Goal: Information Seeking & Learning: Check status

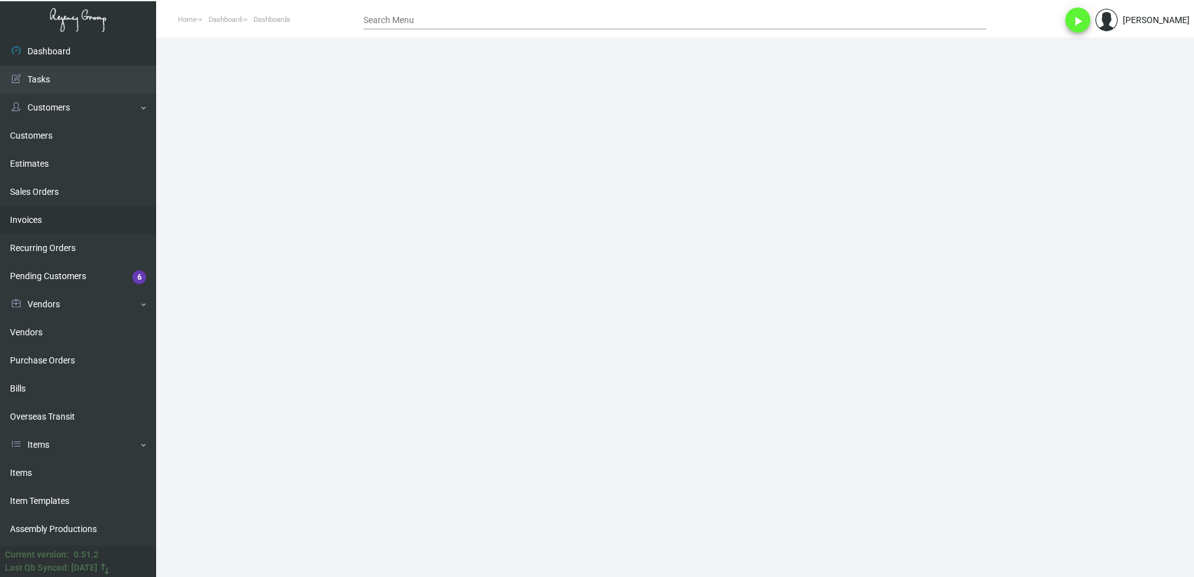
click at [57, 221] on link "Invoices" at bounding box center [78, 220] width 156 height 28
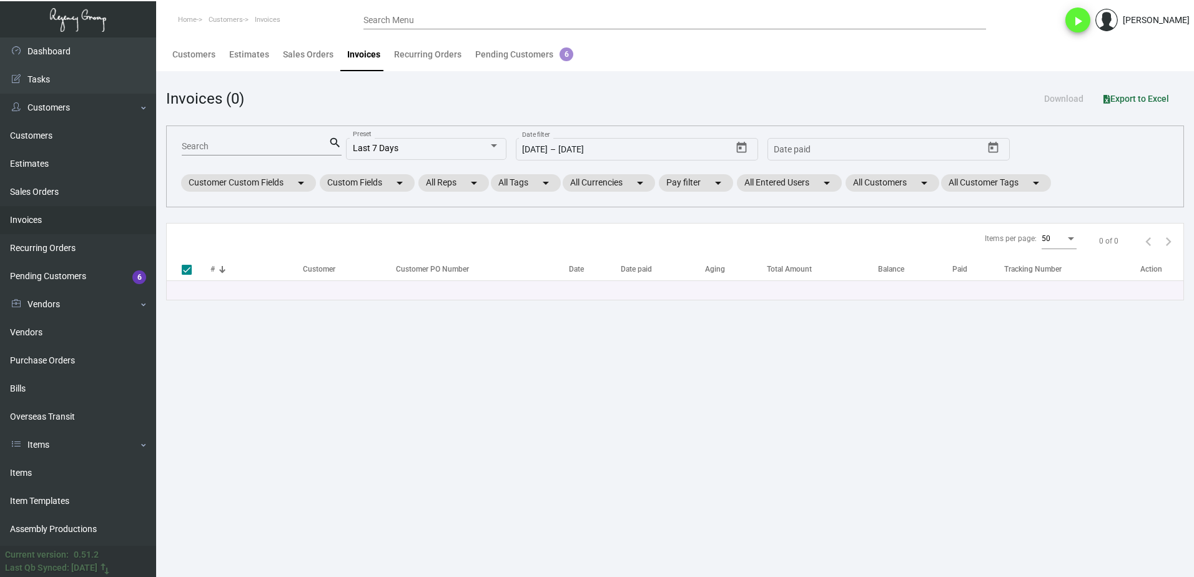
click at [255, 147] on input "Search" at bounding box center [255, 147] width 147 height 10
type input "ace ho"
checkbox input "false"
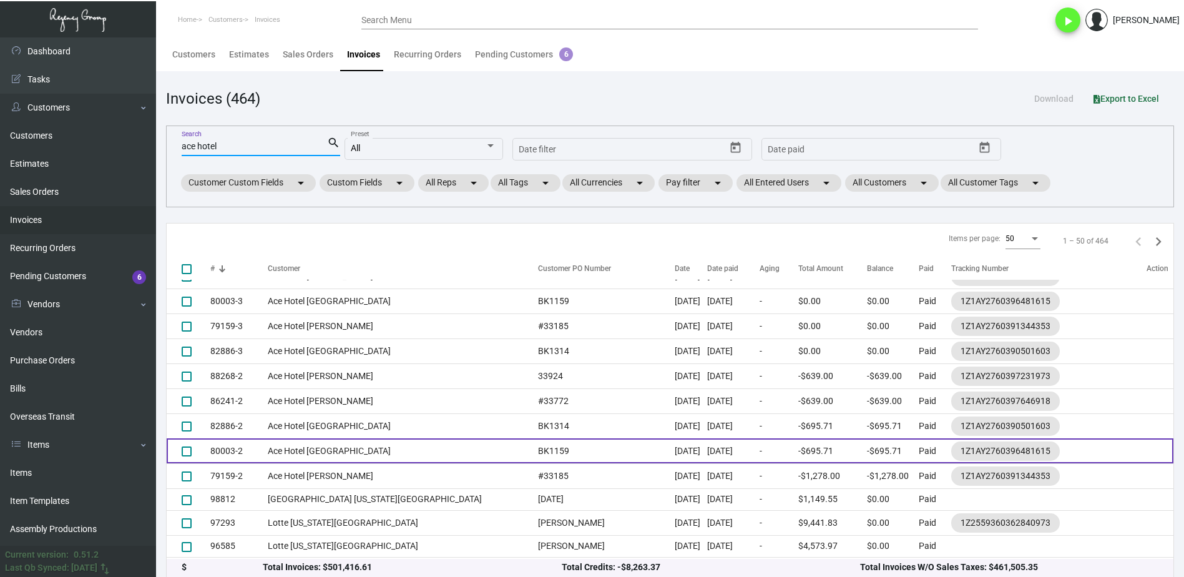
scroll to position [125, 0]
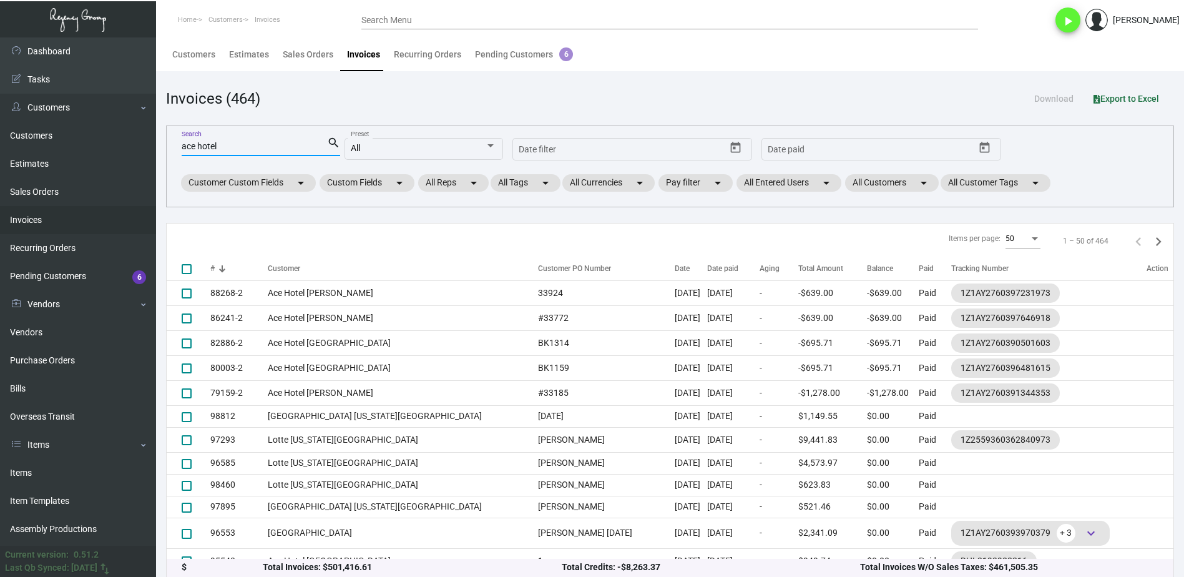
click at [271, 148] on input "ace hotel" at bounding box center [254, 147] width 145 height 10
type input "ace corp"
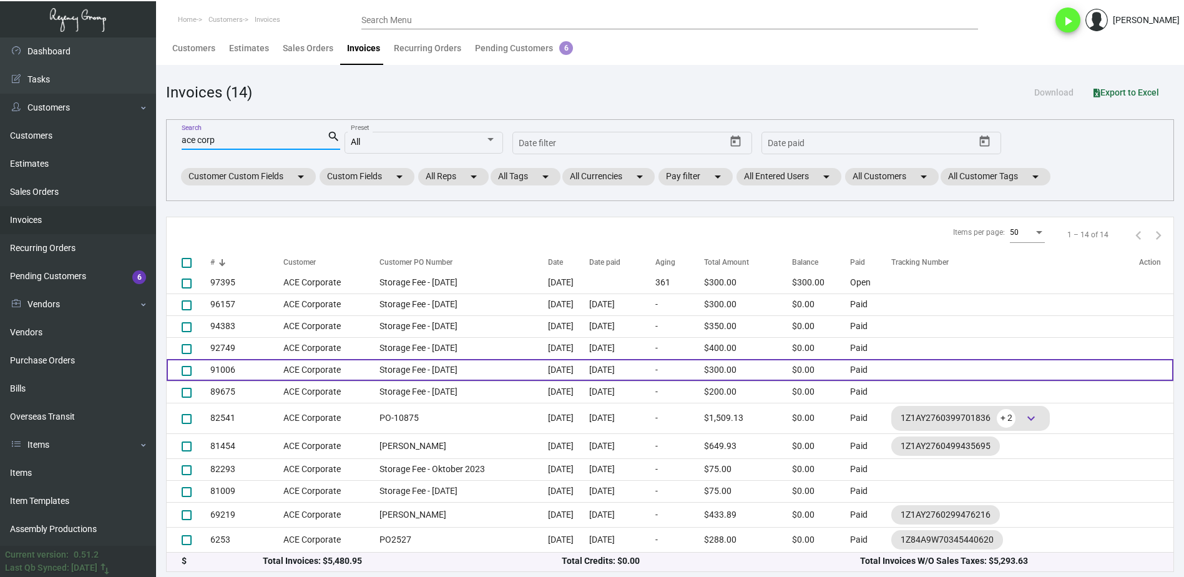
scroll to position [7, 0]
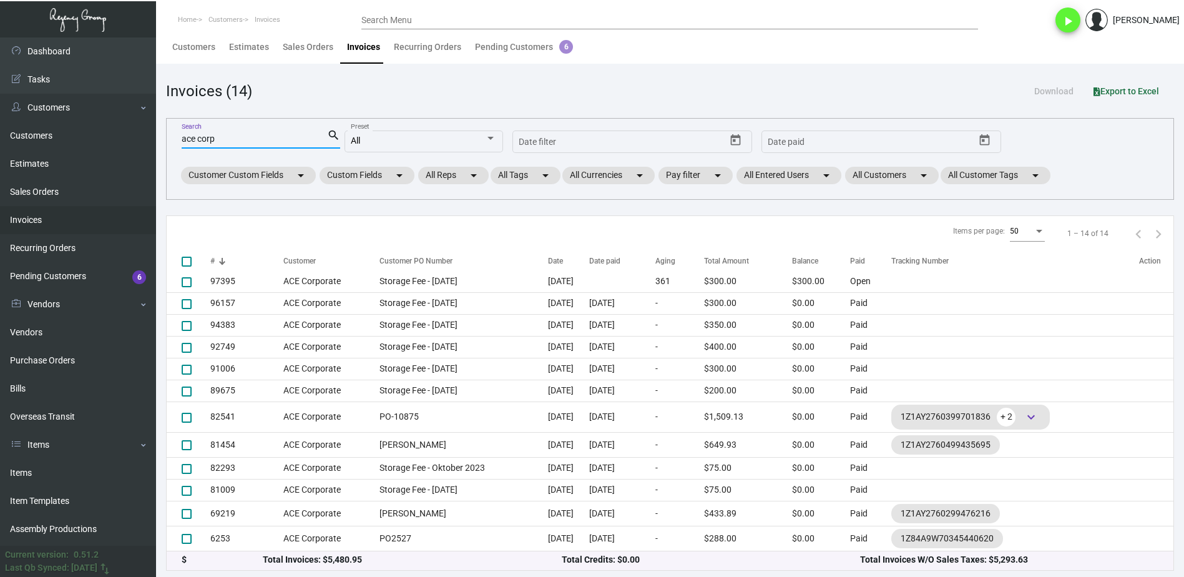
click at [438, 250] on div "Items per page: 50 1 – 14 of 14" at bounding box center [670, 234] width 1007 height 36
click at [436, 253] on th "Customer PO Number" at bounding box center [460, 262] width 175 height 22
